Goal: Navigation & Orientation: Find specific page/section

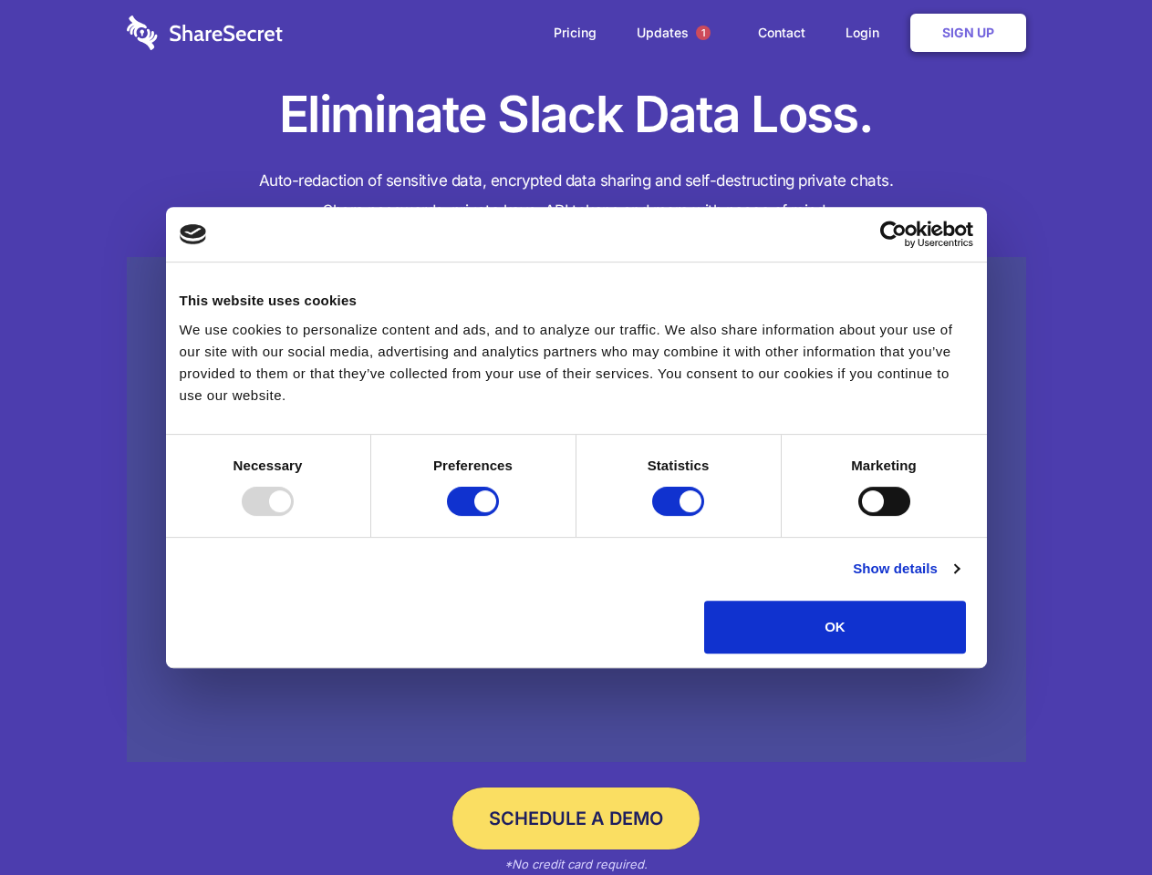
click at [294, 516] on div at bounding box center [268, 501] width 52 height 29
click at [499, 516] on input "Preferences" at bounding box center [473, 501] width 52 height 29
checkbox input "false"
click at [680, 516] on input "Statistics" at bounding box center [678, 501] width 52 height 29
checkbox input "false"
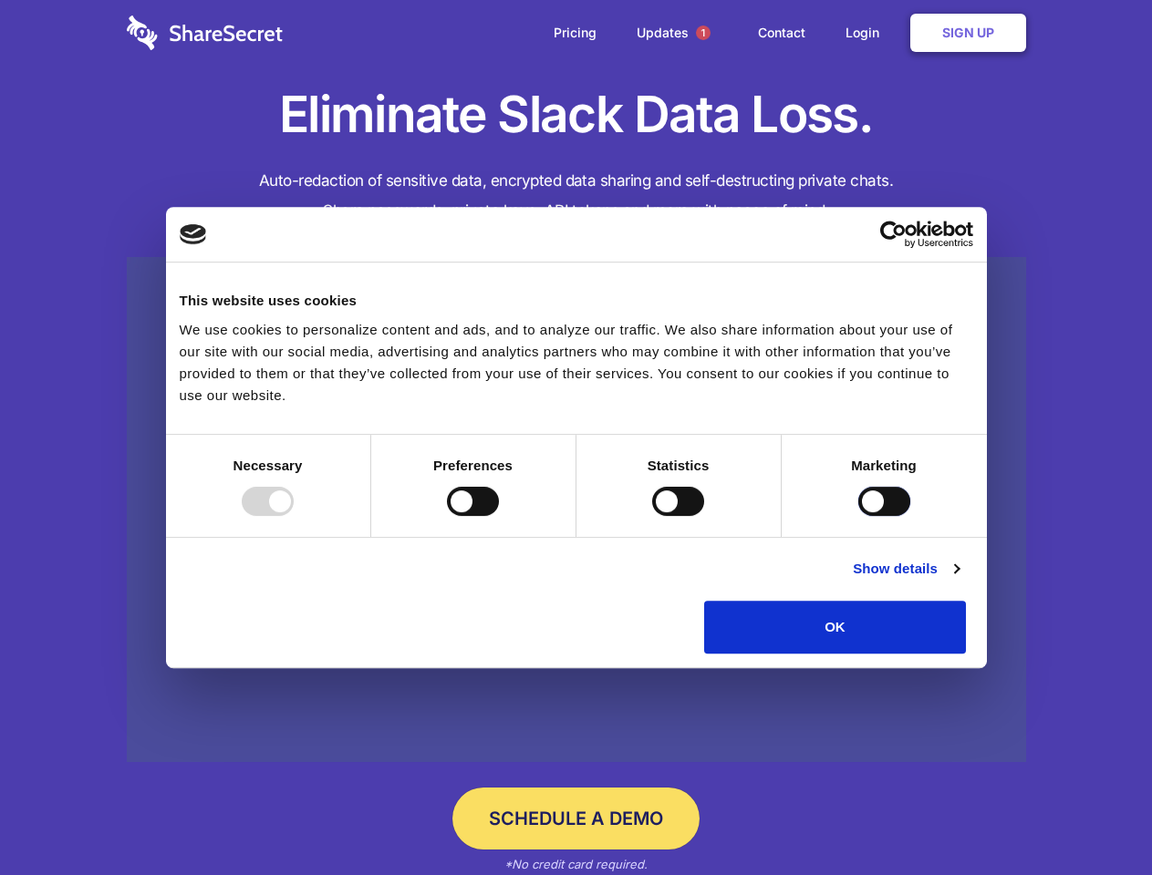
click at [858, 516] on input "Marketing" at bounding box center [884, 501] width 52 height 29
click at [958, 580] on link "Show details" at bounding box center [906, 569] width 106 height 22
click at [0, 0] on li "Necessary 7 Necessary cookies help make a website usable by enabling basic func…" at bounding box center [0, 0] width 0 height 0
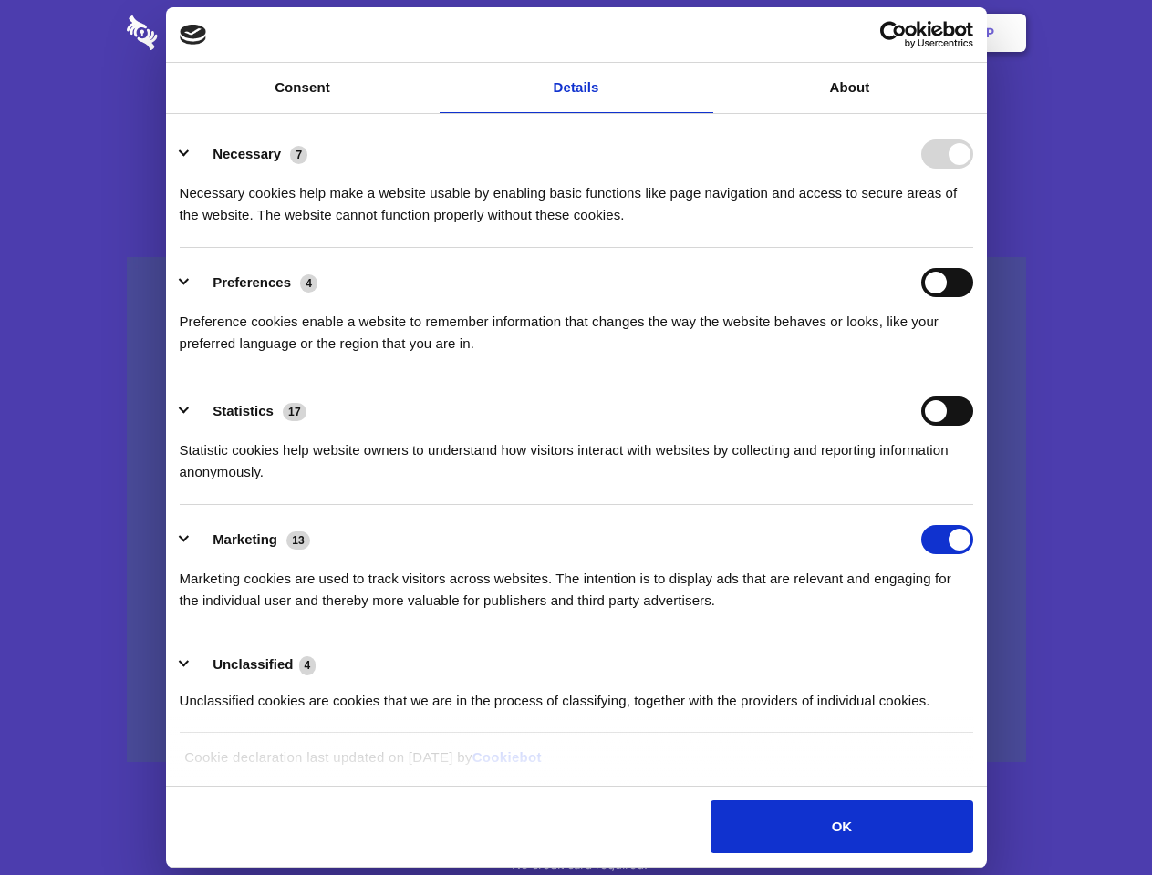
click at [702, 33] on span "1" at bounding box center [703, 33] width 15 height 15
